Goal: Navigation & Orientation: Go to known website

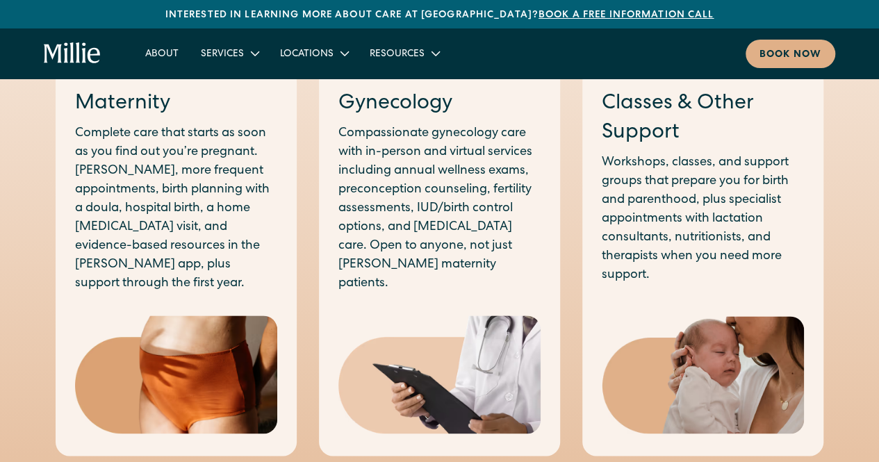
scroll to position [612, 0]
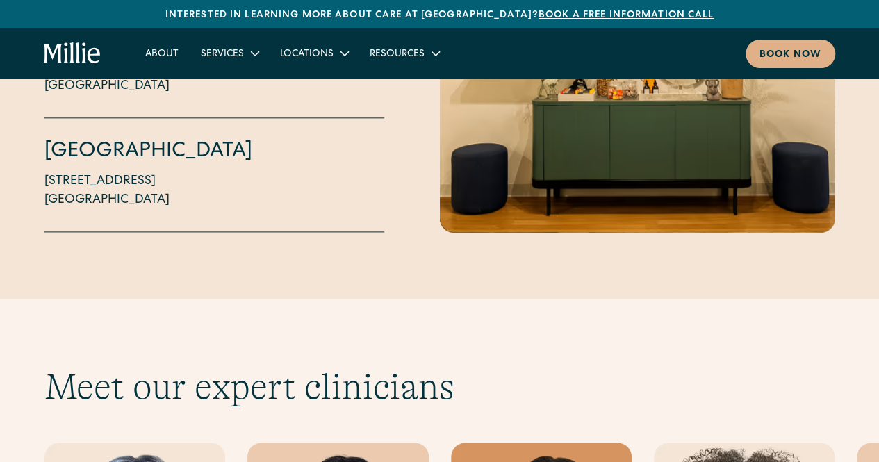
scroll to position [3160, 0]
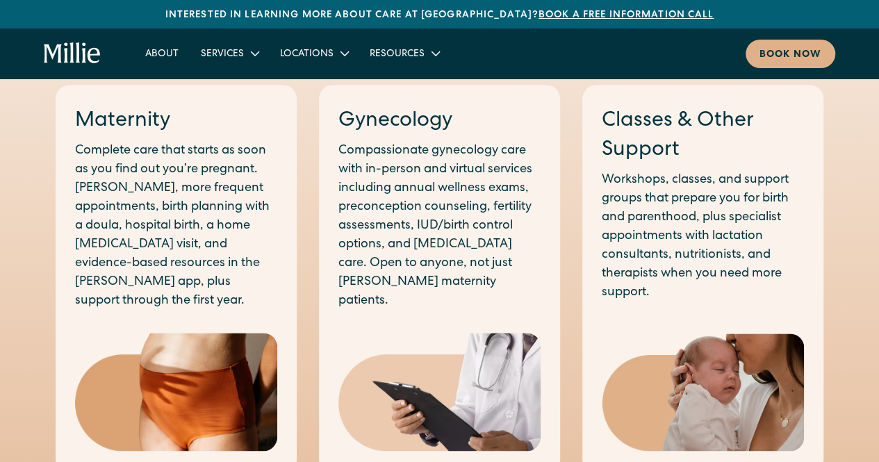
scroll to position [725, 0]
